Goal: Task Accomplishment & Management: Manage account settings

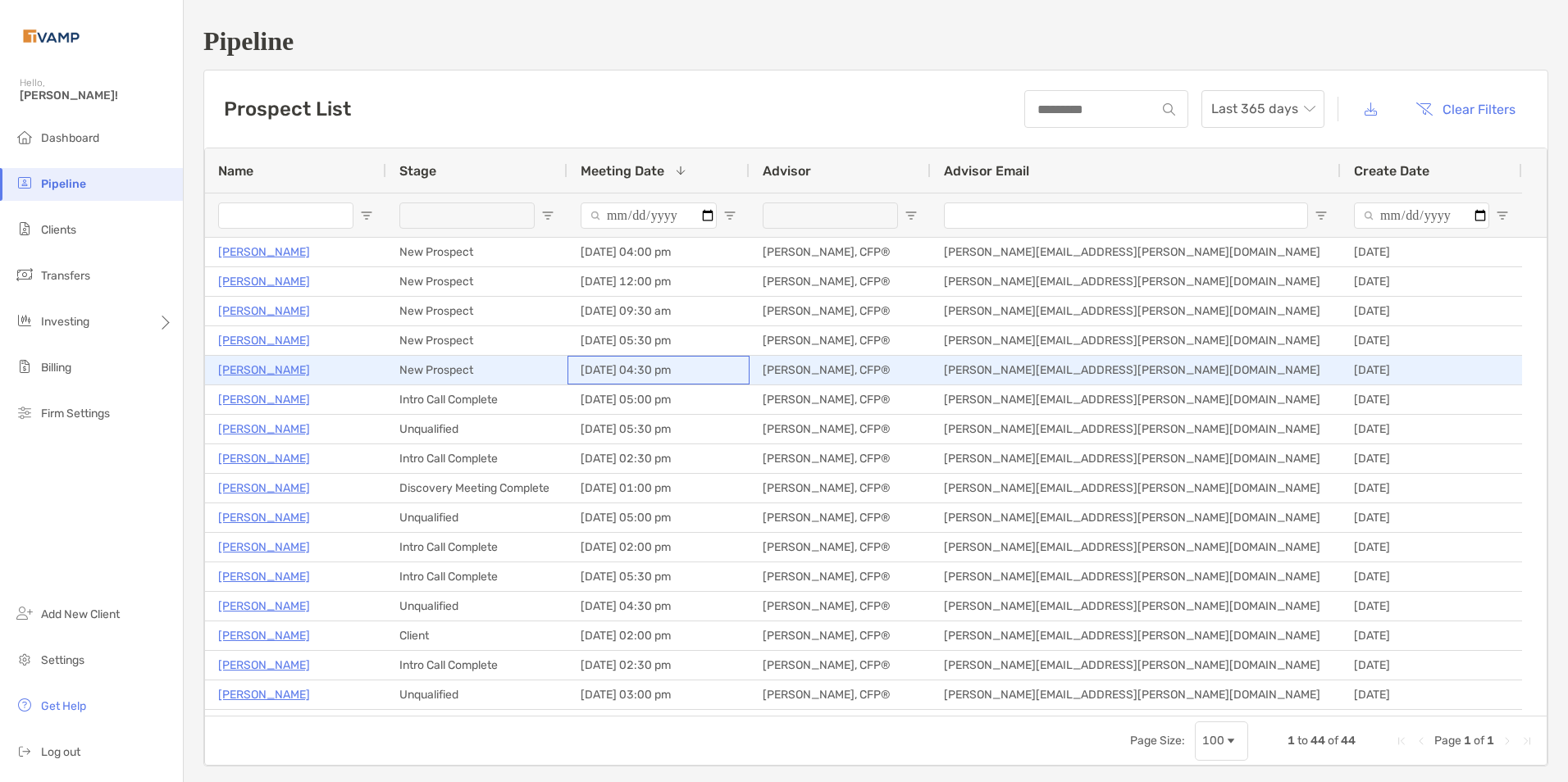
click at [632, 372] on div "[DATE] 04:30 pm" at bounding box center [658, 370] width 182 height 29
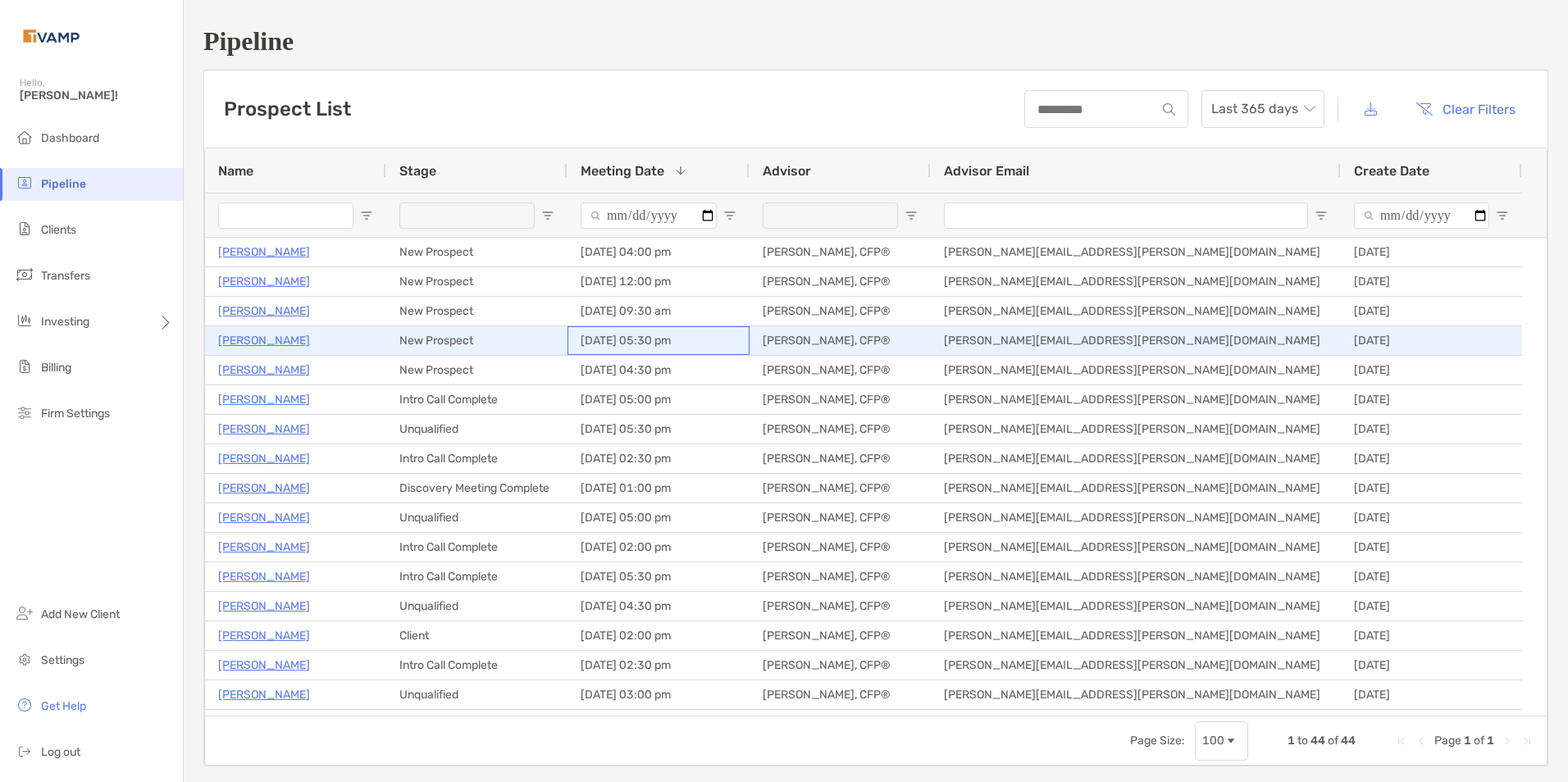
click at [607, 339] on div "08/14/2025 - 05:30 pm" at bounding box center [658, 341] width 182 height 29
click at [266, 339] on p "Maricelda Medina" at bounding box center [264, 340] width 91 height 21
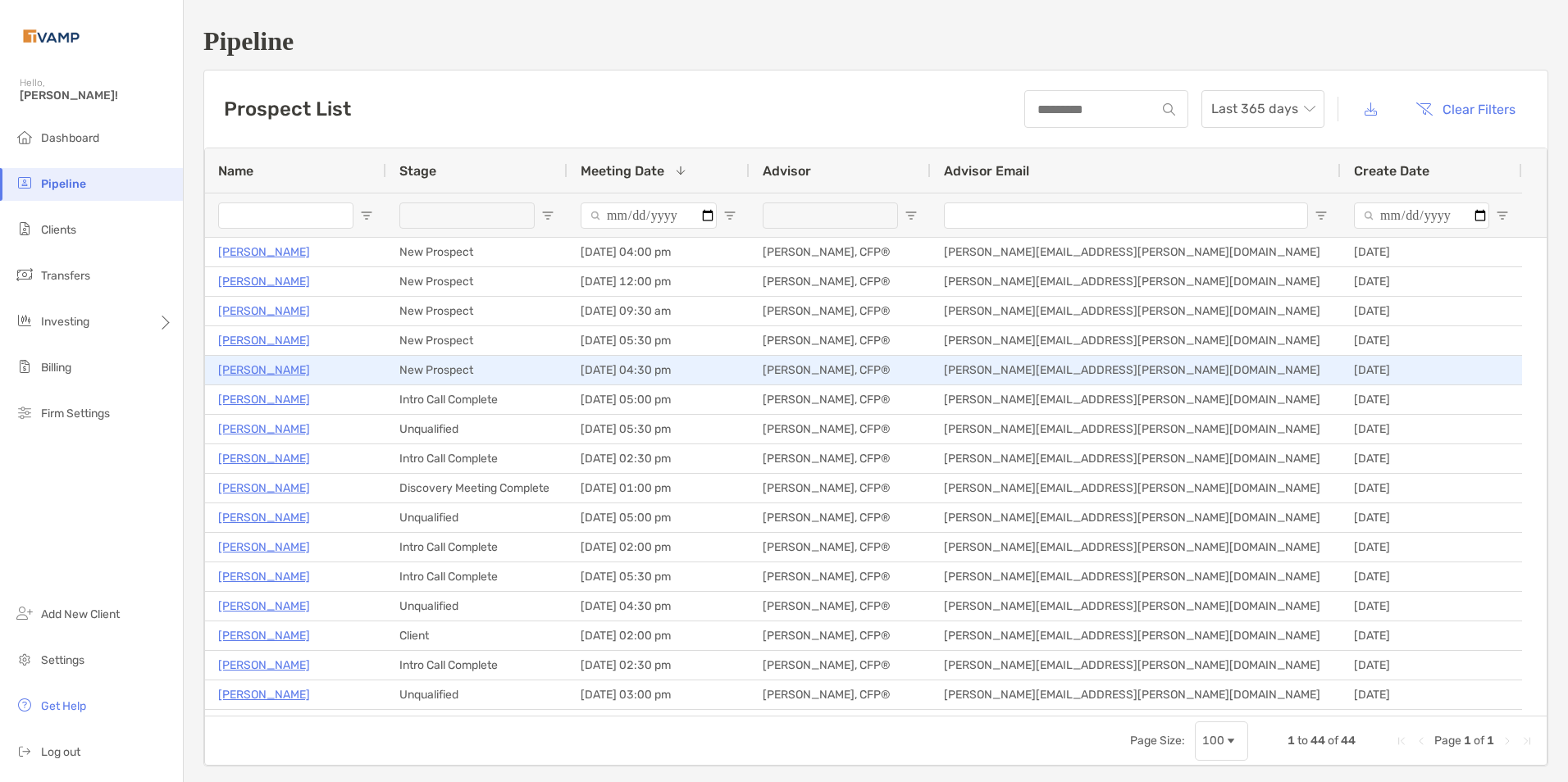
click at [268, 370] on p "[PERSON_NAME]" at bounding box center [264, 369] width 91 height 21
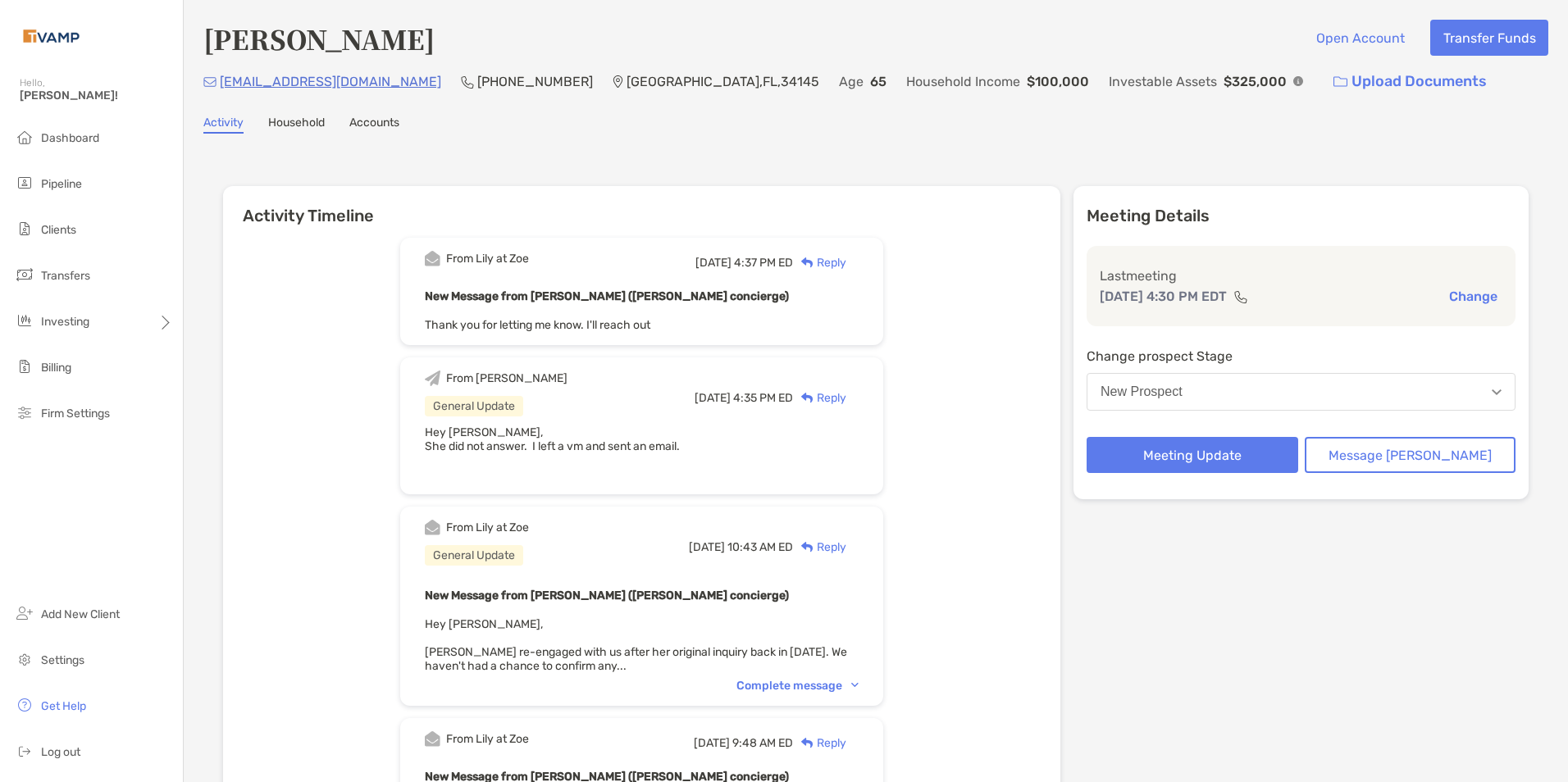
click at [1391, 395] on button "New Prospect" at bounding box center [1301, 392] width 429 height 38
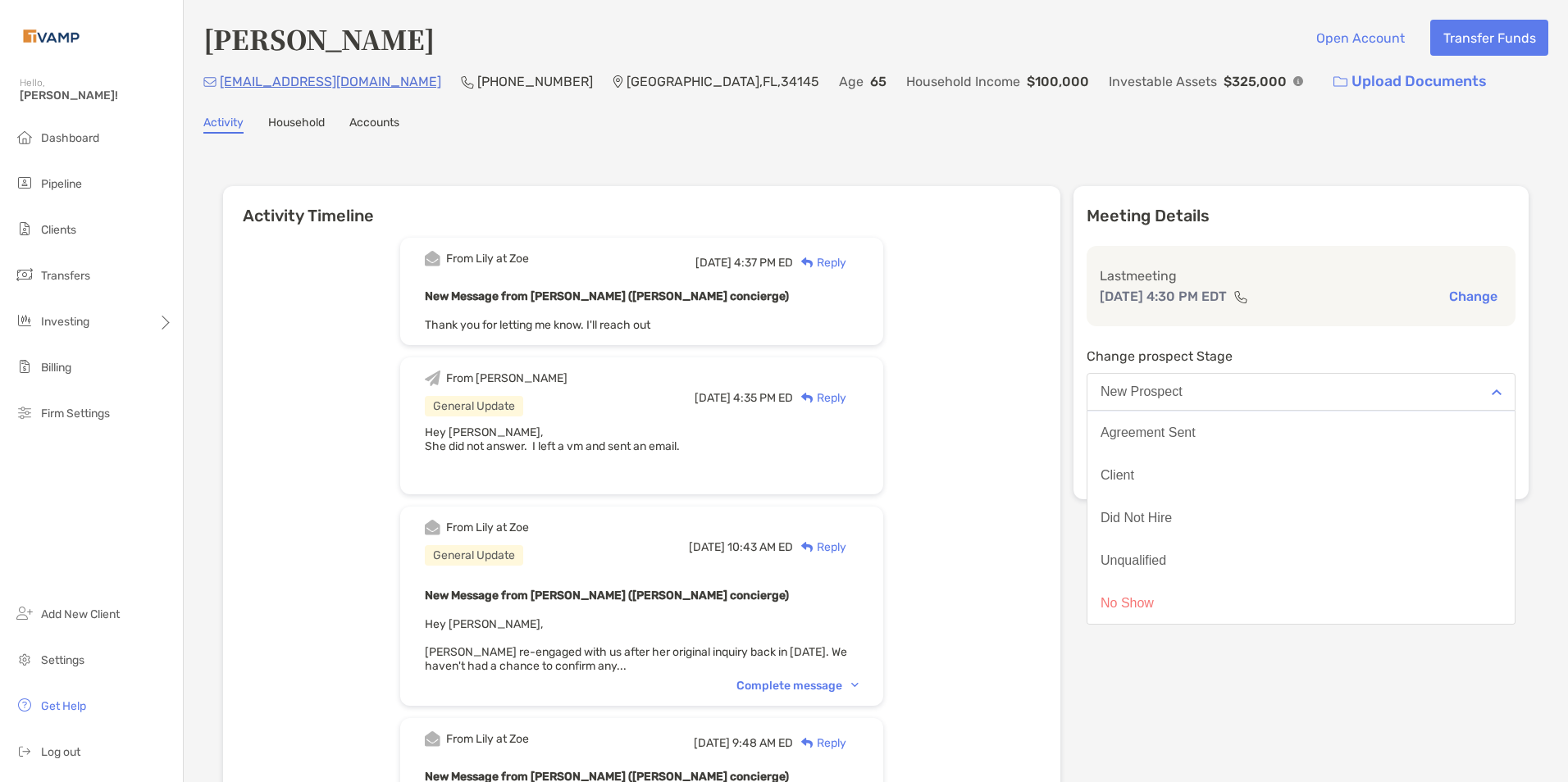
scroll to position [128, 0]
click at [1194, 592] on button "No Show" at bounding box center [1301, 603] width 427 height 43
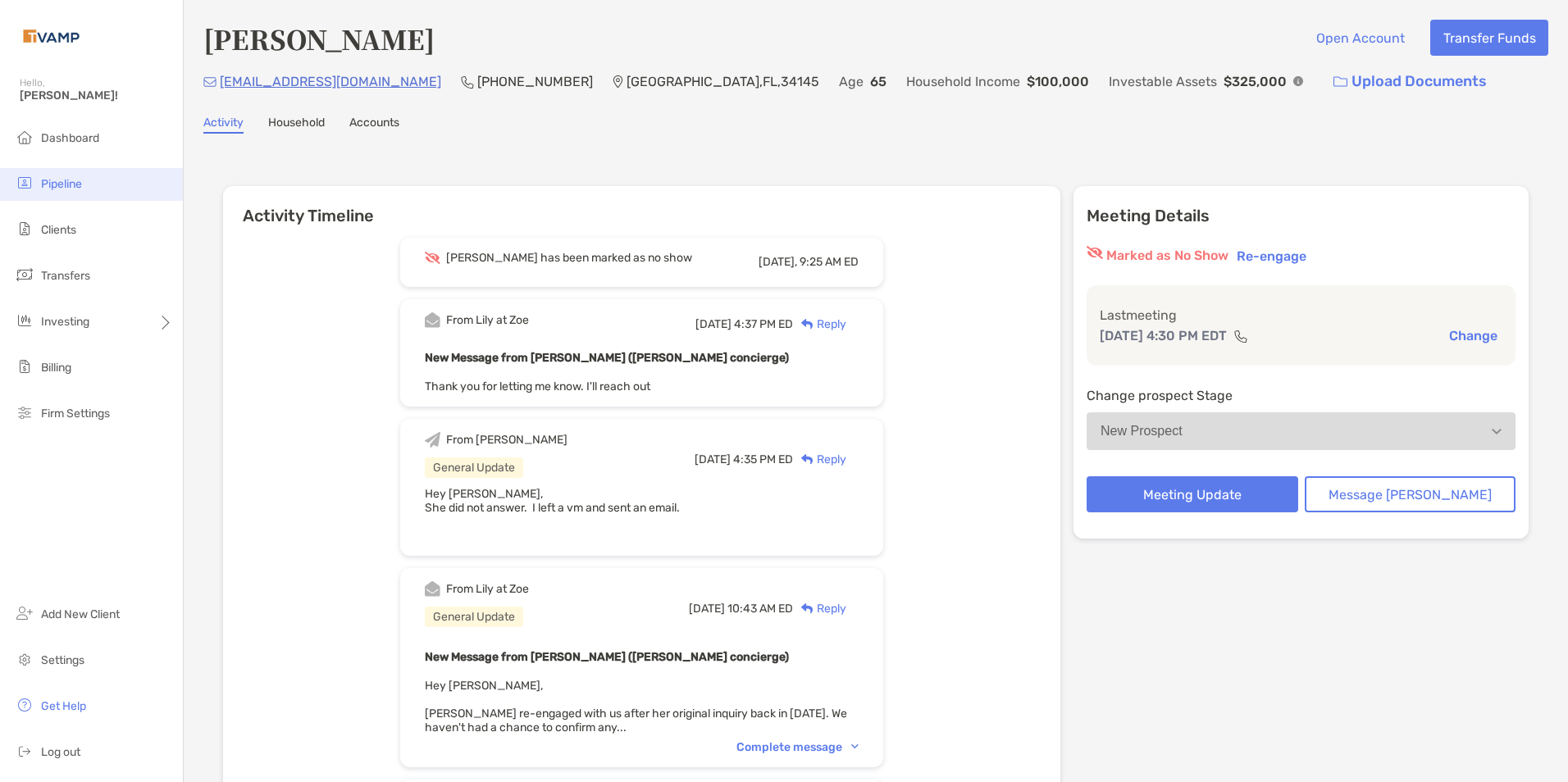
click at [64, 174] on li "Pipeline" at bounding box center [91, 184] width 183 height 33
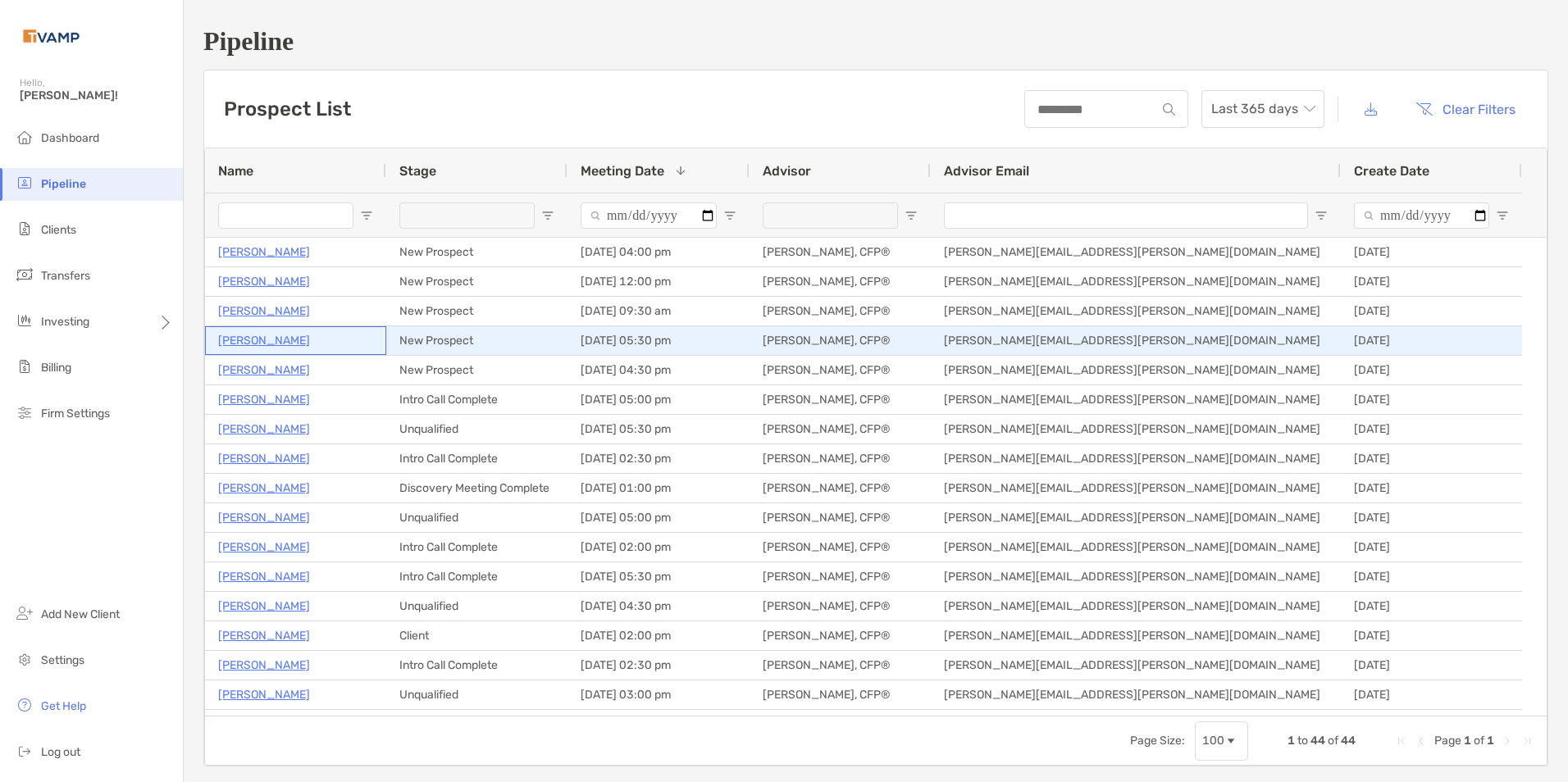
click at [286, 339] on p "[PERSON_NAME]" at bounding box center [264, 340] width 91 height 21
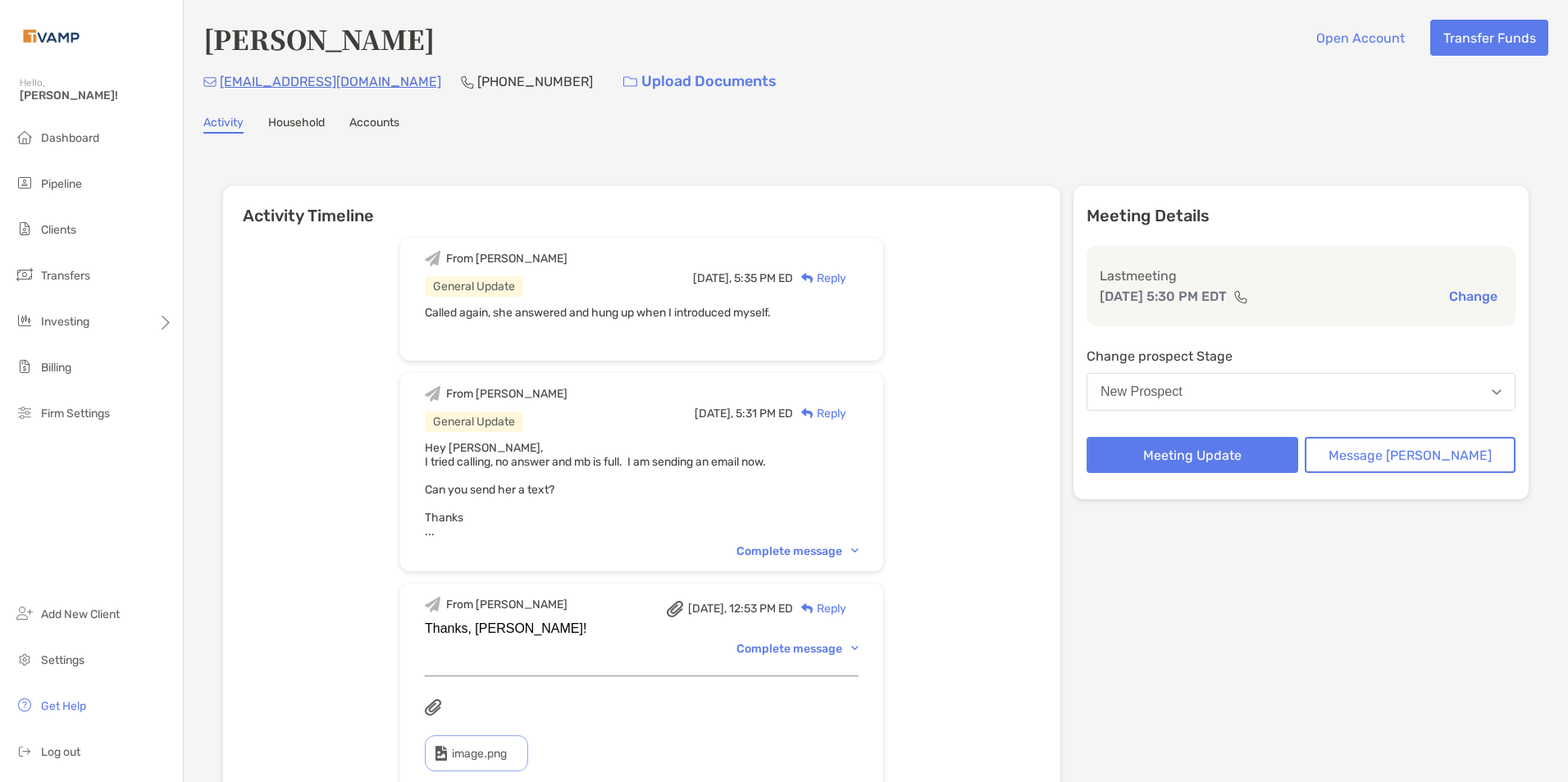
click at [1182, 396] on div "New Prospect" at bounding box center [1141, 392] width 82 height 14
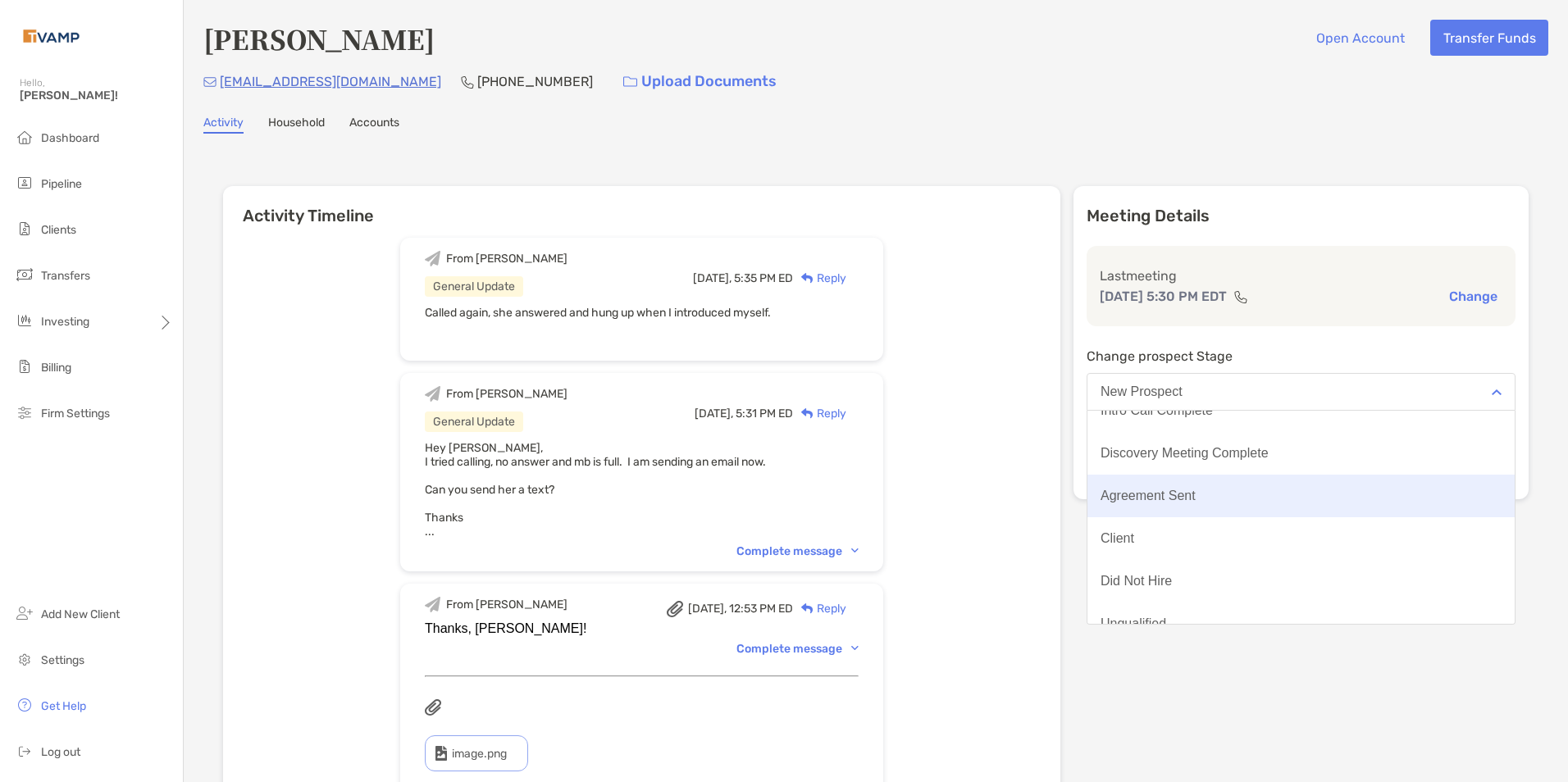
scroll to position [128, 0]
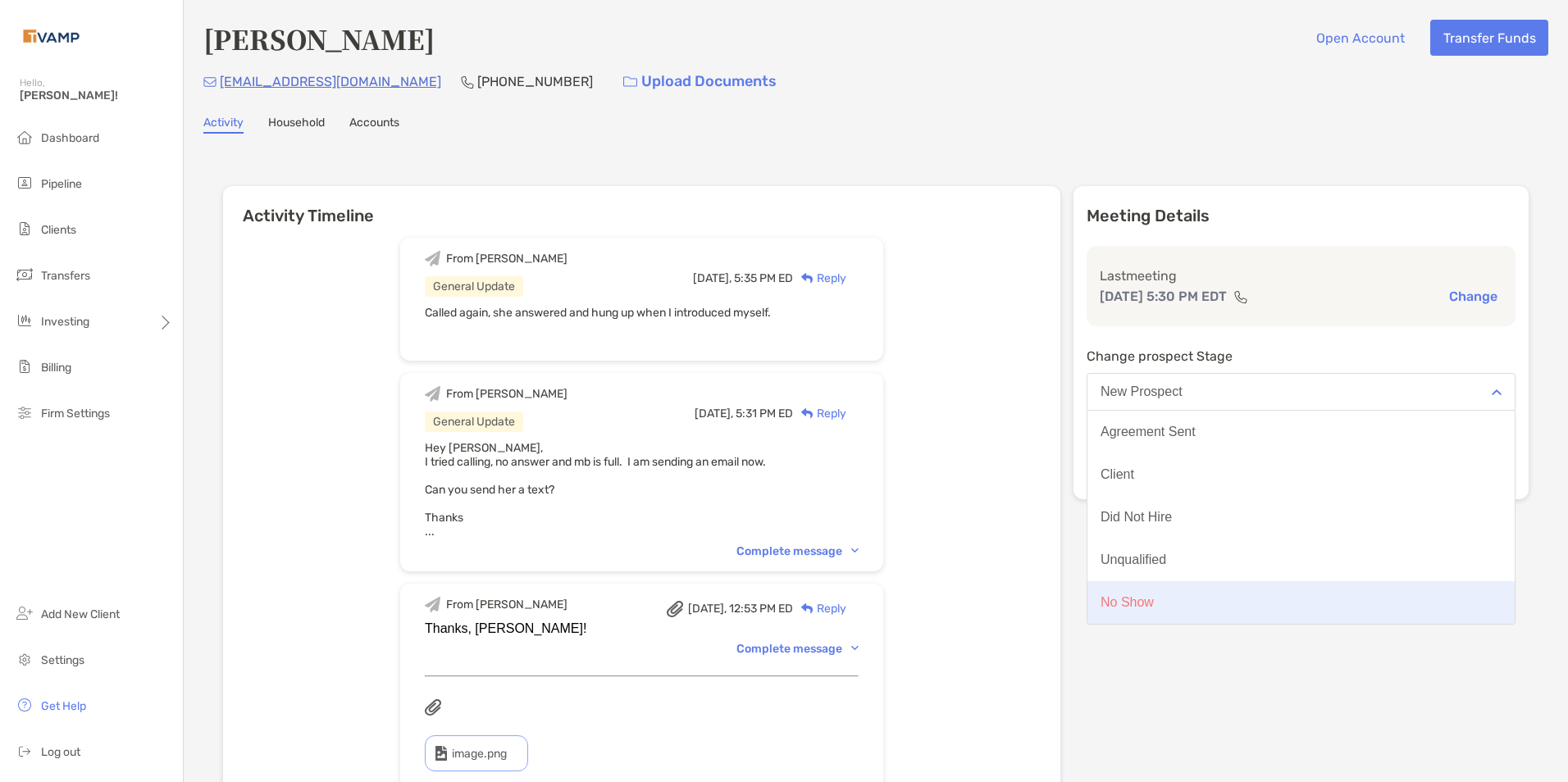
click at [1200, 607] on button "No Show" at bounding box center [1301, 603] width 427 height 43
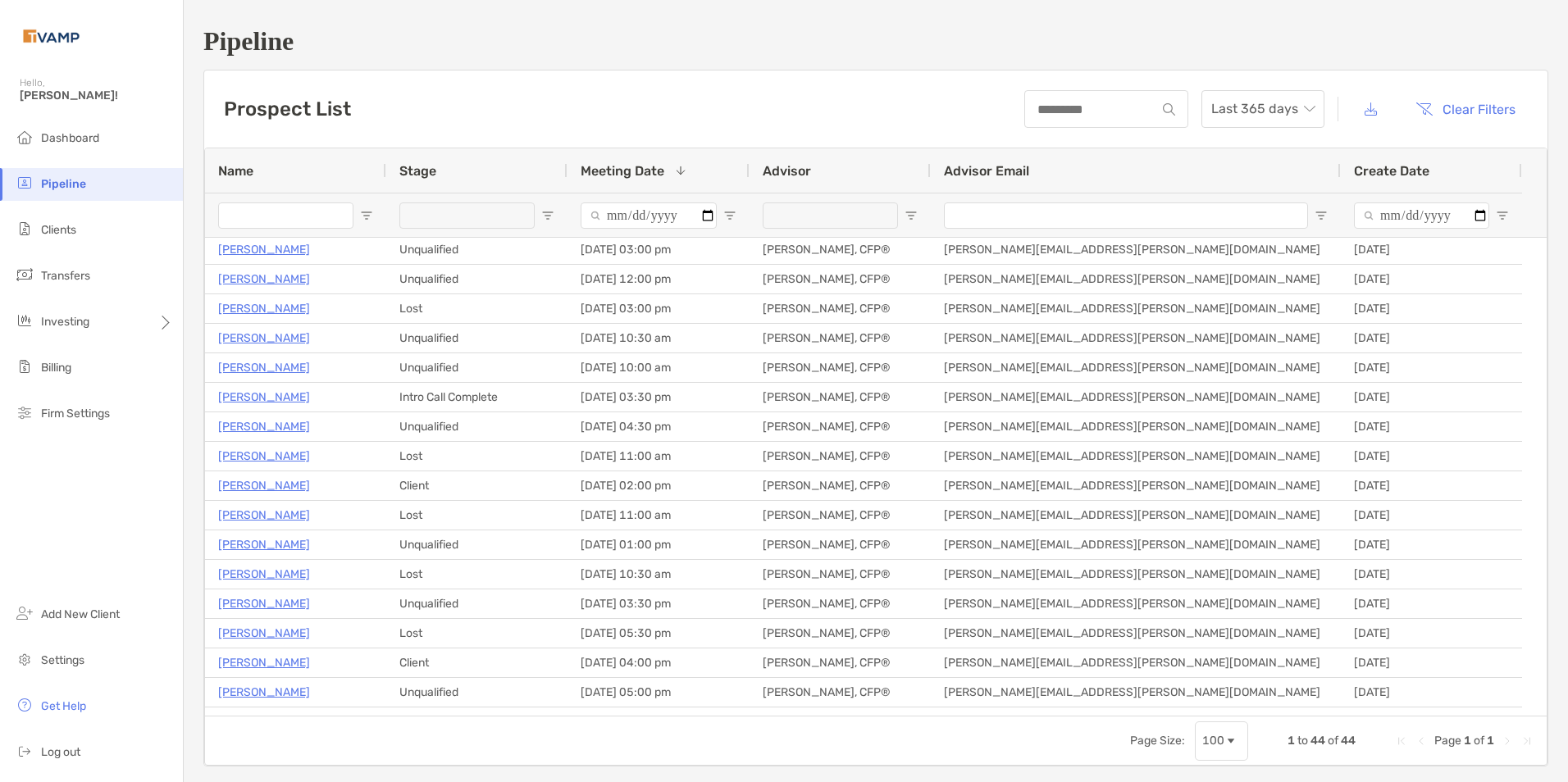
scroll to position [411, 0]
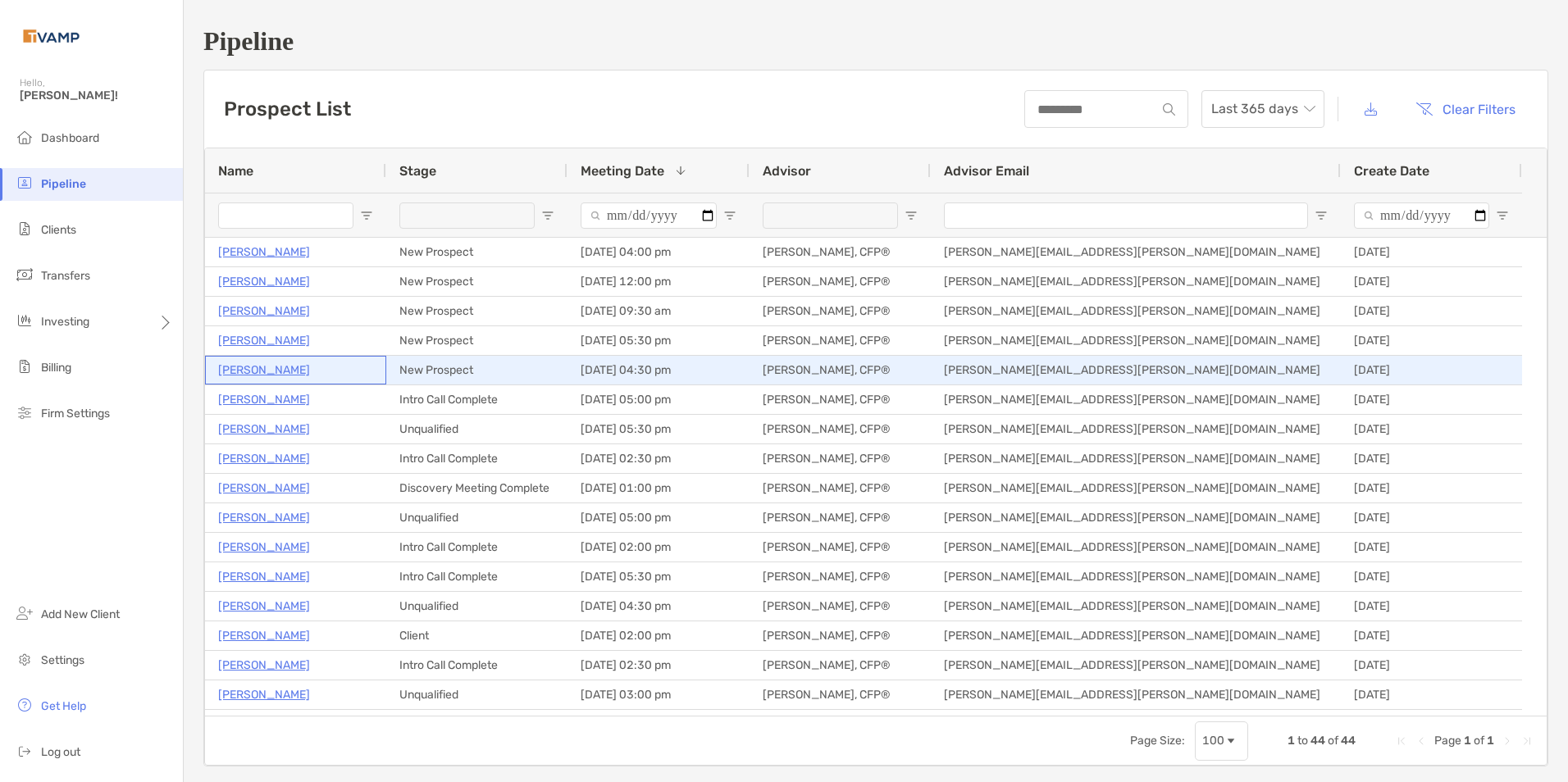
click at [239, 366] on p "Ann Macgregor" at bounding box center [264, 369] width 91 height 21
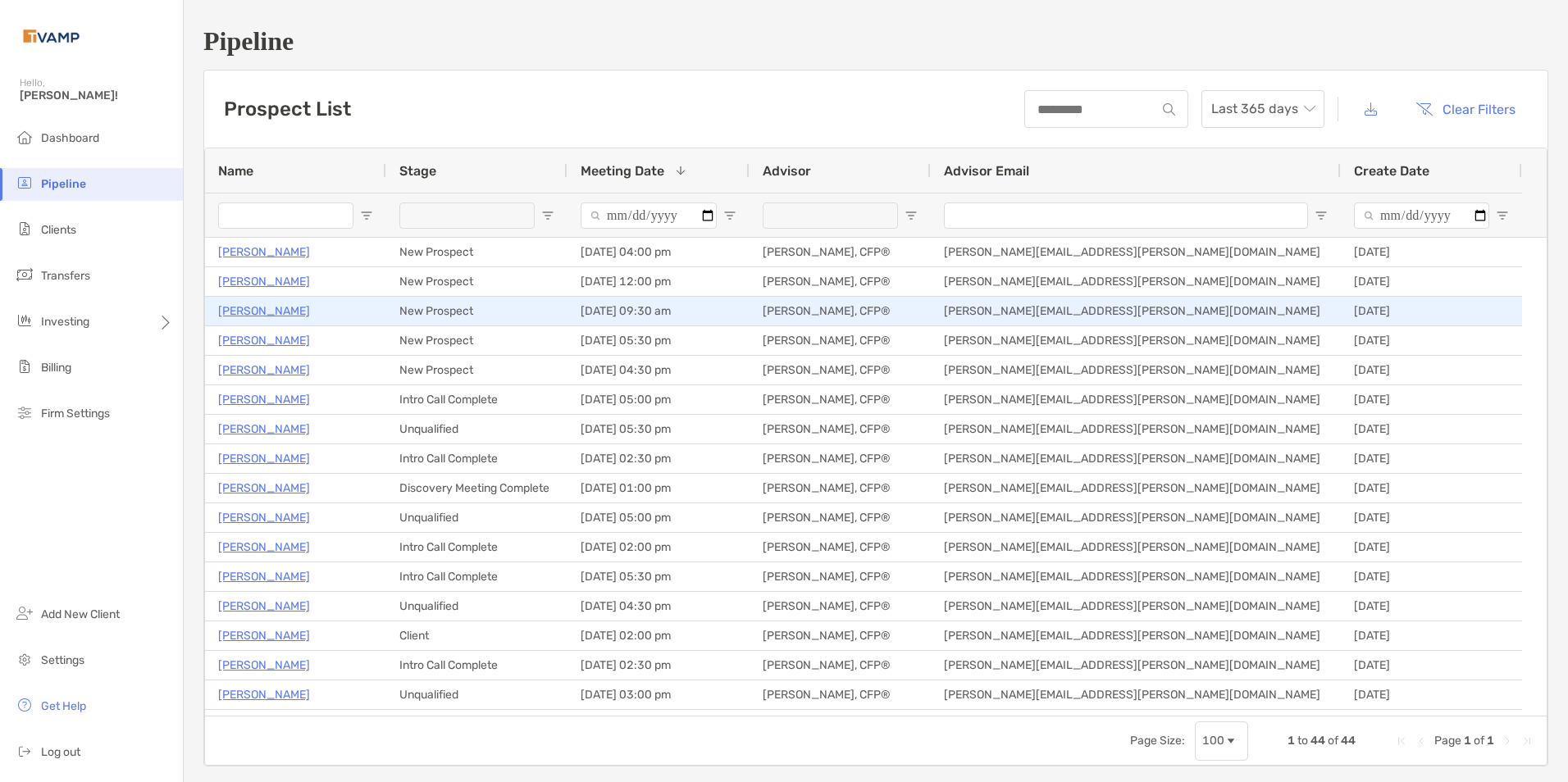
click at [260, 305] on p "[PERSON_NAME]" at bounding box center [264, 311] width 91 height 21
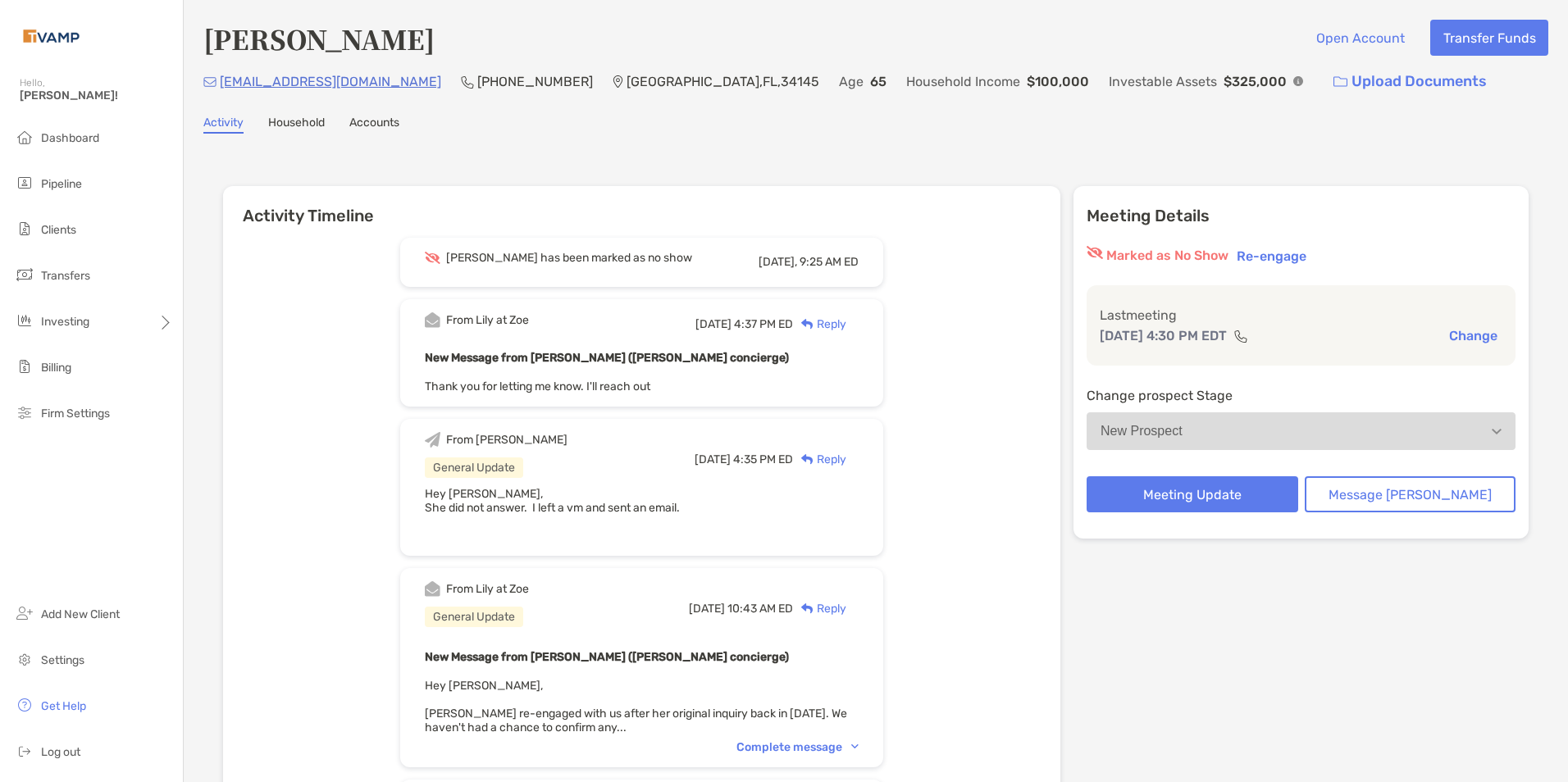
click at [1270, 435] on button "New Prospect" at bounding box center [1301, 431] width 429 height 38
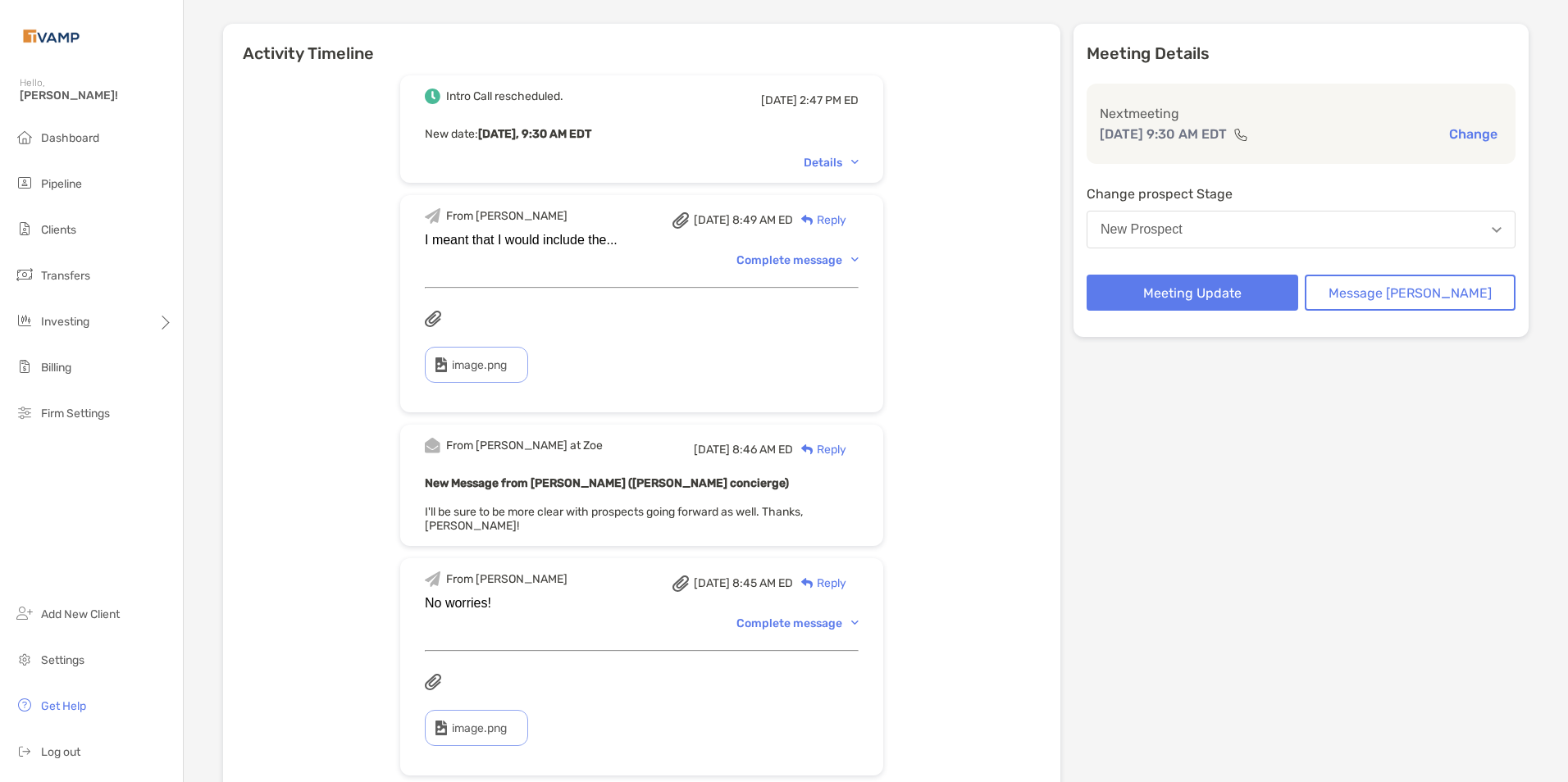
scroll to position [164, 0]
click at [858, 615] on div "Complete message" at bounding box center [797, 622] width 122 height 14
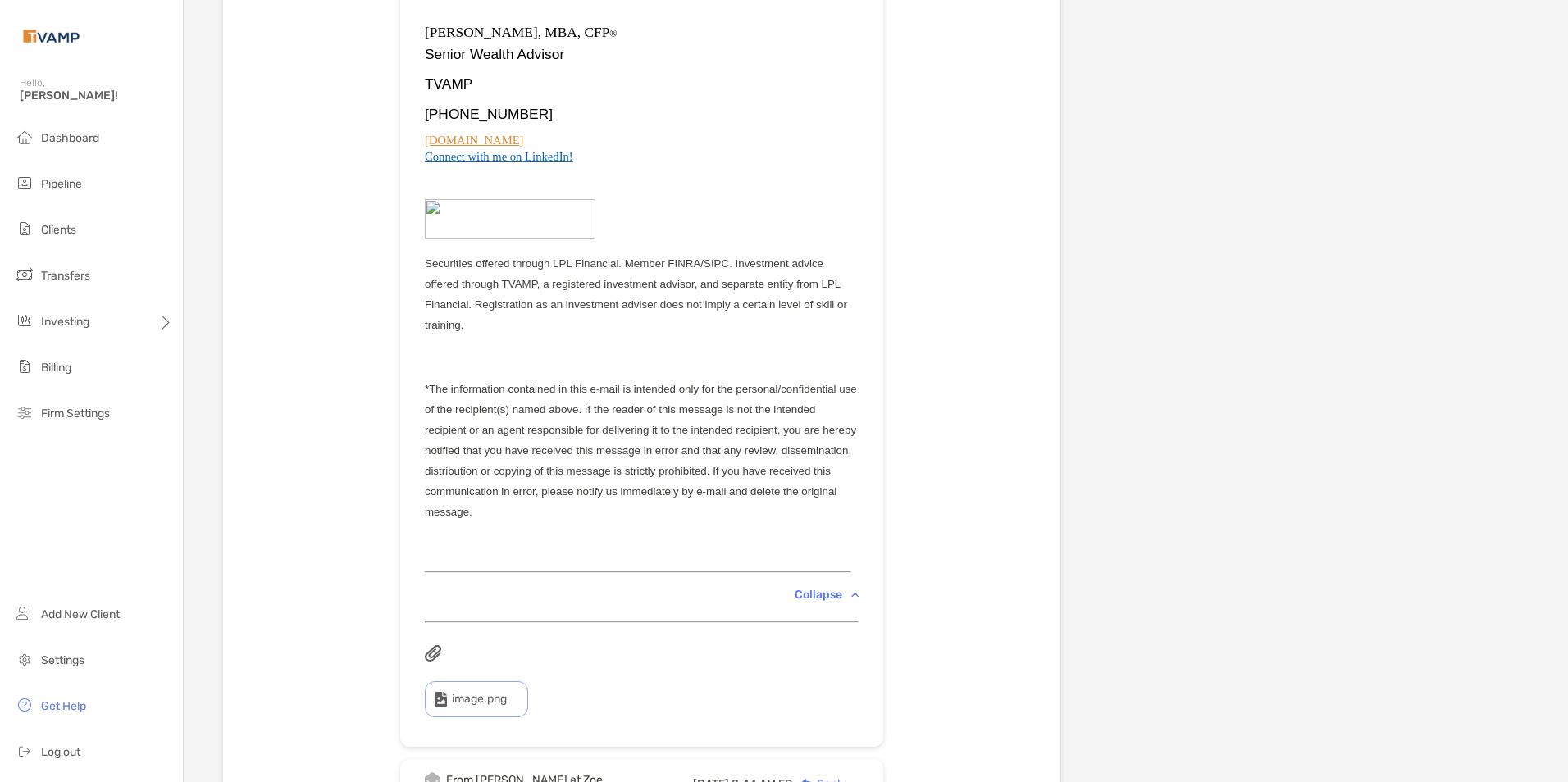
scroll to position [1065, 0]
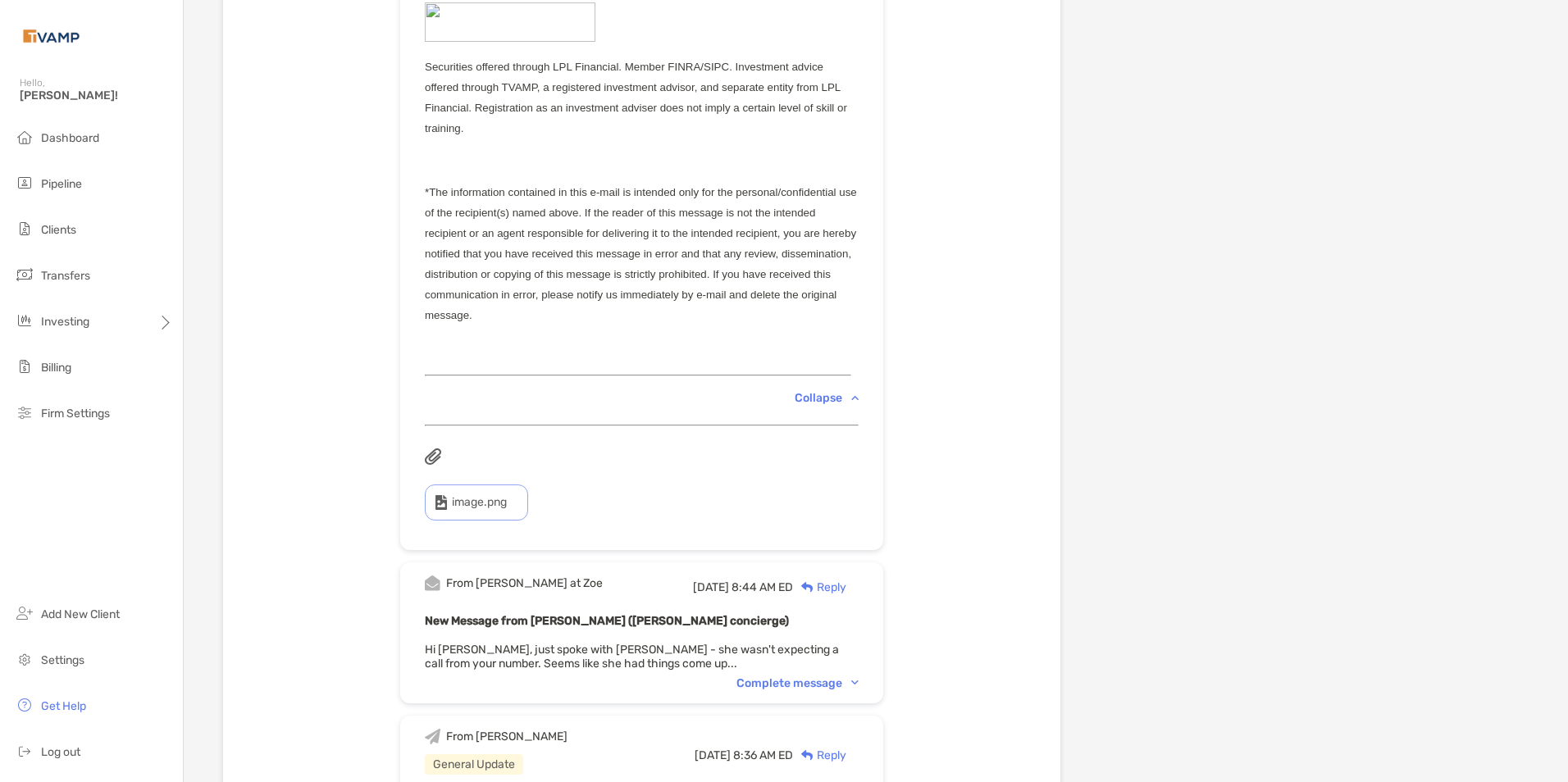
click at [858, 681] on img at bounding box center [855, 682] width 7 height 4
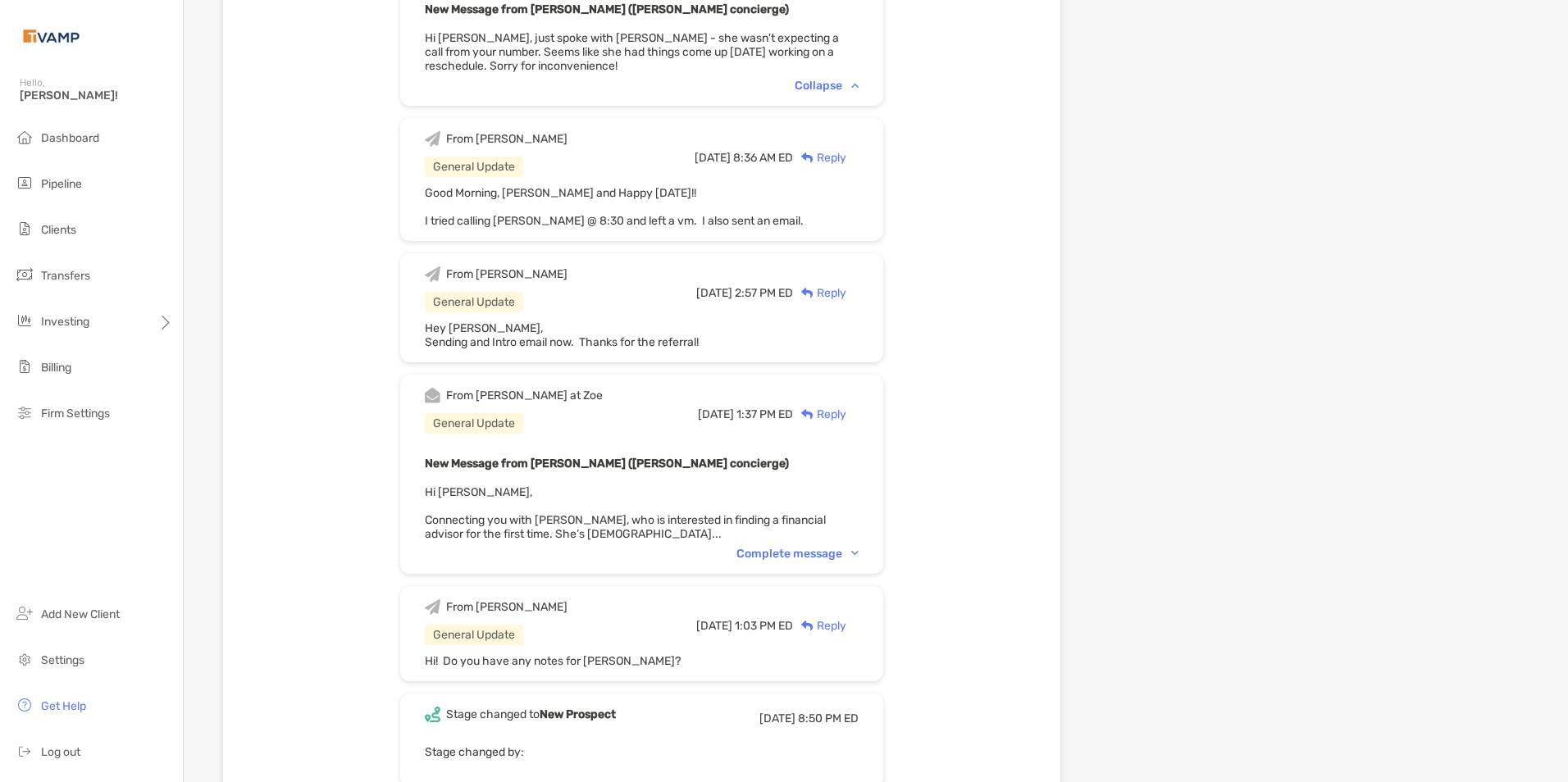
scroll to position [1722, 0]
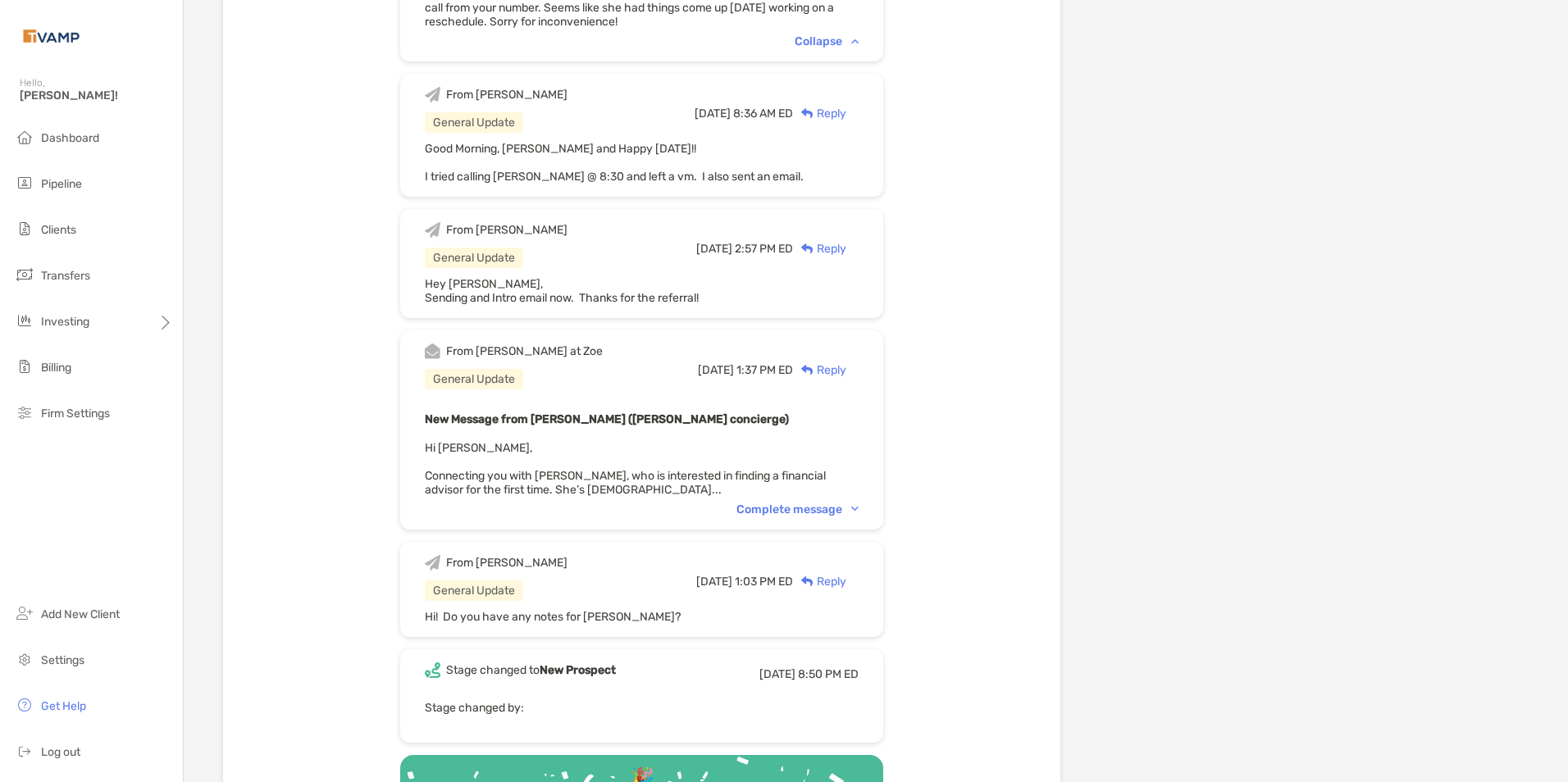
click at [858, 509] on div "Complete message" at bounding box center [797, 509] width 122 height 14
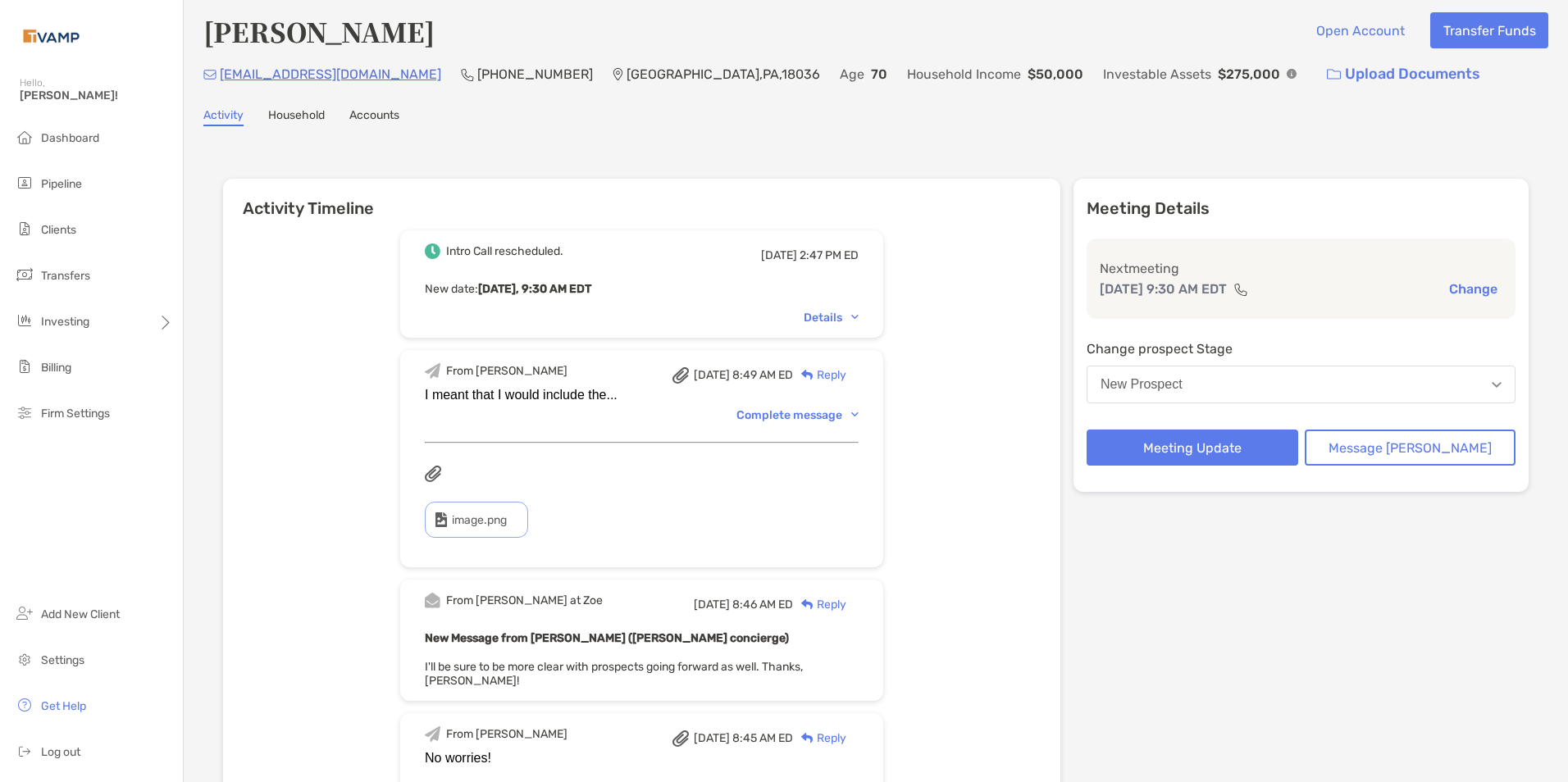
scroll to position [0, 0]
